Goal: Check status

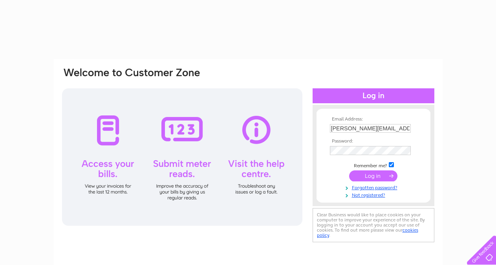
click at [365, 176] on input "submit" at bounding box center [373, 176] width 48 height 11
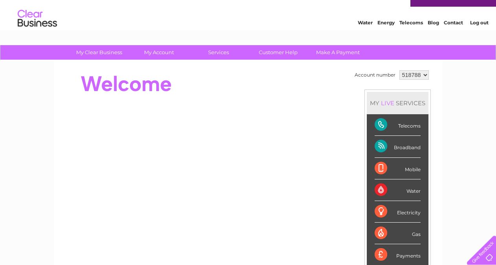
scroll to position [15, 0]
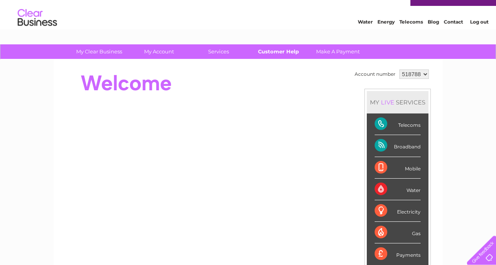
click at [271, 50] on link "Customer Help" at bounding box center [278, 51] width 65 height 15
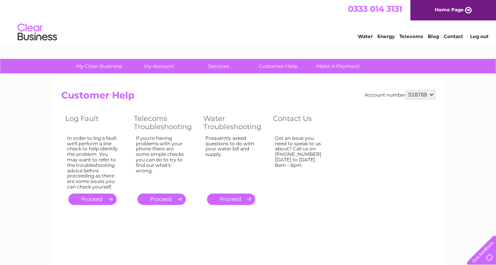
click at [95, 198] on link "." at bounding box center [92, 199] width 48 height 11
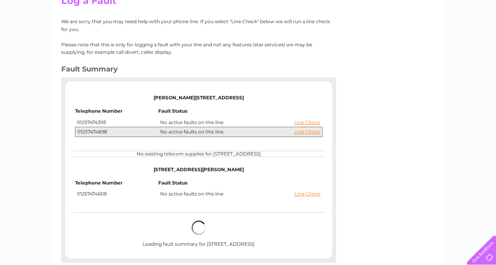
scroll to position [96, 0]
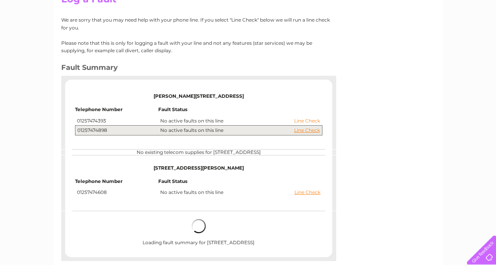
click at [306, 120] on link "Line Check" at bounding box center [307, 121] width 26 height 6
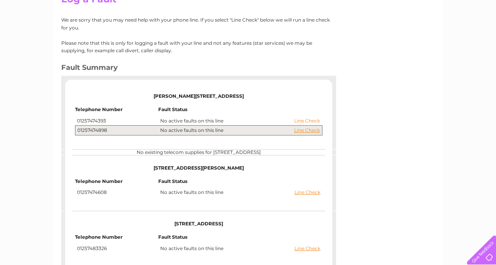
click at [301, 120] on link "Line Check" at bounding box center [307, 121] width 26 height 6
click at [301, 132] on link "Line Check" at bounding box center [307, 131] width 26 height 6
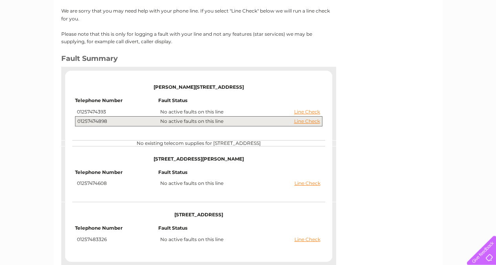
scroll to position [105, 0]
click at [300, 123] on link "Line Check" at bounding box center [307, 122] width 26 height 6
click at [303, 112] on link "Line Check" at bounding box center [307, 113] width 26 height 6
click at [374, 133] on div "Account number 518788 Log a Fault We are sorry that you may need help with your…" at bounding box center [248, 122] width 389 height 305
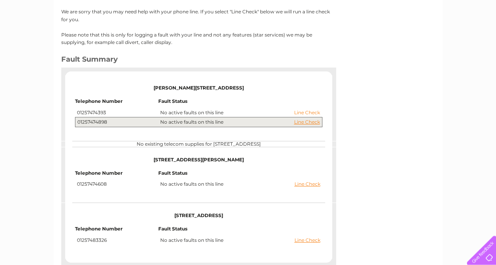
click at [313, 114] on link "Line Check" at bounding box center [307, 113] width 26 height 6
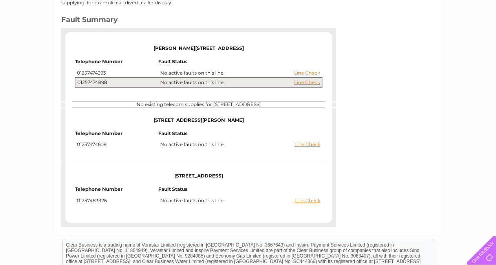
scroll to position [146, 0]
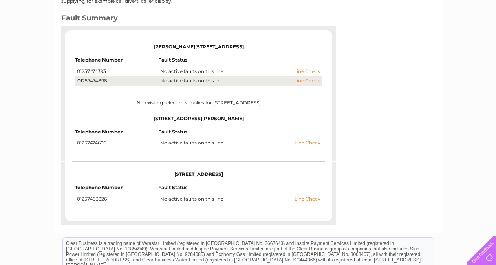
click at [304, 70] on link "Line Check" at bounding box center [307, 72] width 26 height 6
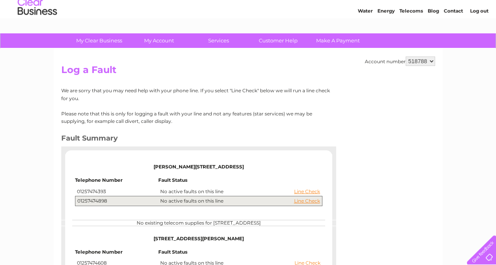
scroll to position [22, 0]
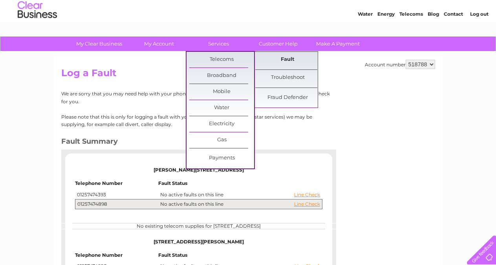
click at [286, 58] on link "Fault" at bounding box center [287, 60] width 65 height 16
click at [287, 59] on link "Fault" at bounding box center [287, 60] width 65 height 16
click at [280, 77] on link "Troubleshoot" at bounding box center [287, 78] width 65 height 16
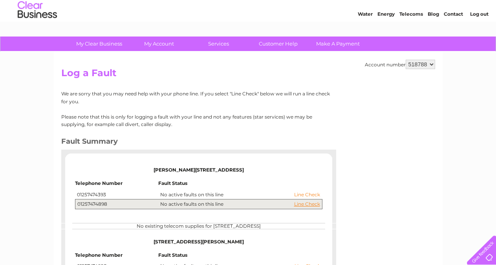
click at [298, 194] on link "Line Check" at bounding box center [307, 195] width 26 height 6
click at [304, 194] on link "Line Check" at bounding box center [307, 195] width 26 height 6
